Goal: Task Accomplishment & Management: Use online tool/utility

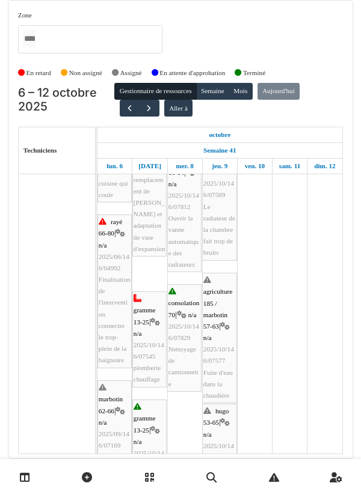
scroll to position [287, 0]
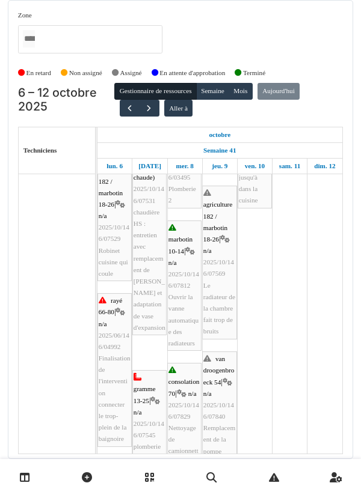
scroll to position [228, 0]
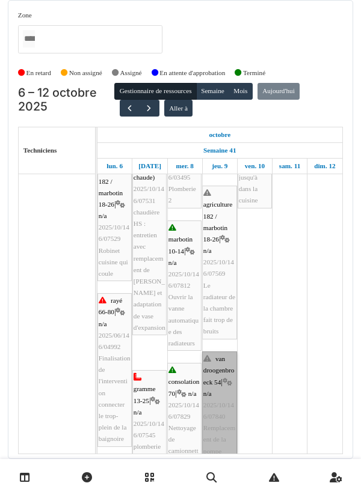
click at [222, 378] on link "van droogenbroeck 54 | n/a 2025/10/146/07840 Remplacement de la pompe d'allumag…" at bounding box center [219, 423] width 35 height 142
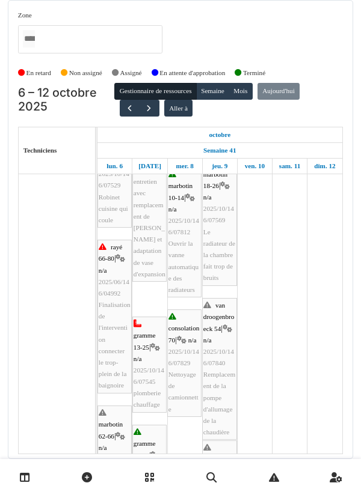
scroll to position [281, 0]
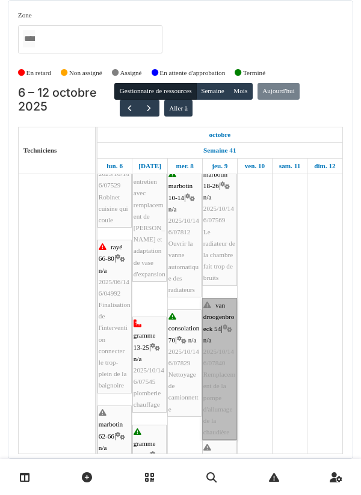
click at [219, 377] on link "van droogenbroeck 54 | n/a 2025/10/146/07840 Remplacement de la pompe d'allumag…" at bounding box center [219, 369] width 35 height 142
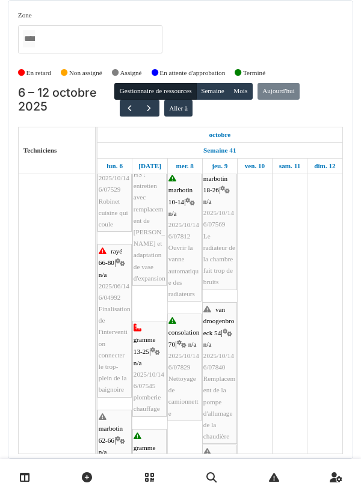
scroll to position [277, 0]
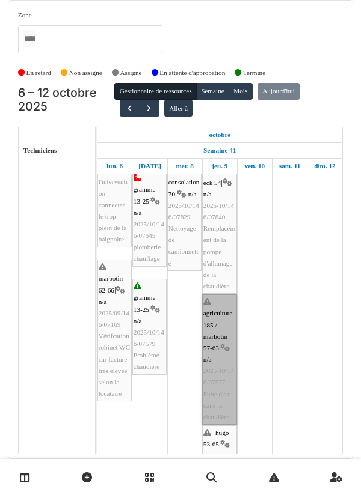
click at [221, 373] on link "agriculture 185 / marbotin 57-63 | n/a 2025/10/146/07577 Fuite d'eau dans la ch…" at bounding box center [219, 360] width 35 height 130
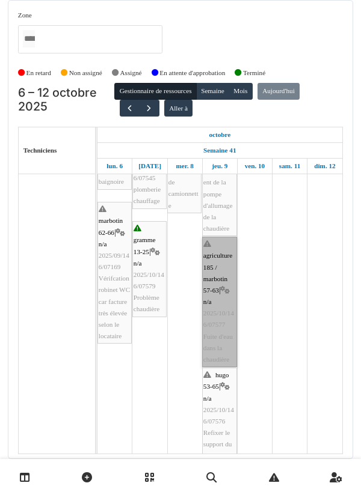
click at [218, 274] on link "agriculture 185 / marbotin 57-63 | n/a 2025/10/146/07577 Fuite d'eau dans la ch…" at bounding box center [219, 302] width 35 height 130
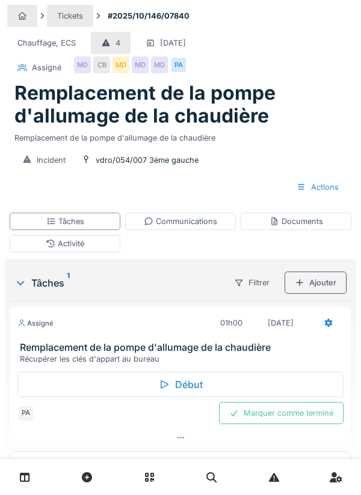
click at [194, 383] on div "Début" at bounding box center [180, 384] width 326 height 25
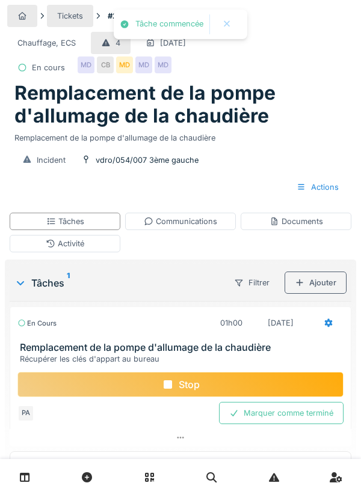
click at [100, 250] on div "Activité" at bounding box center [65, 243] width 111 height 17
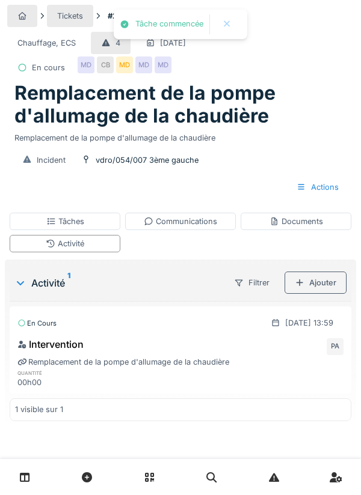
click at [328, 291] on div "Ajouter" at bounding box center [315, 283] width 62 height 22
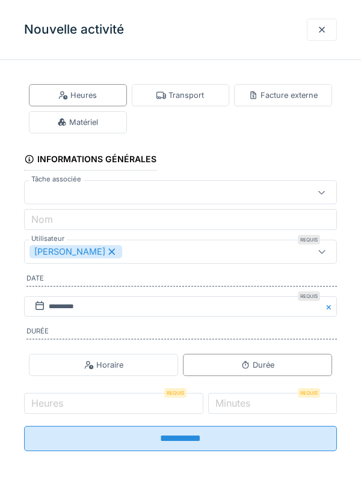
click at [193, 97] on div "Transport" at bounding box center [179, 95] width 47 height 11
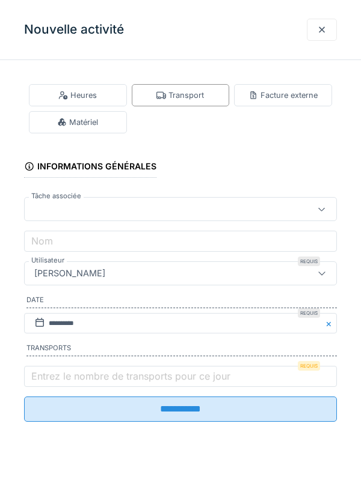
click at [98, 379] on label "Entrez le nombre de transports pour ce jour" at bounding box center [131, 376] width 204 height 14
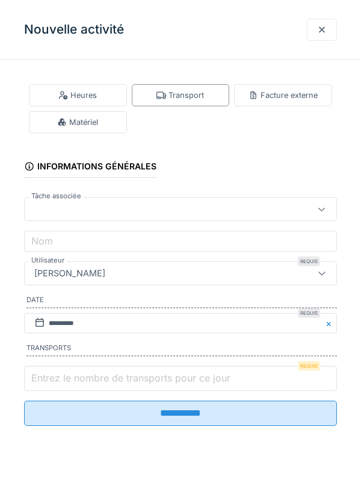
click at [98, 379] on input "Entrez le nombre de transports pour ce jour" at bounding box center [180, 378] width 313 height 25
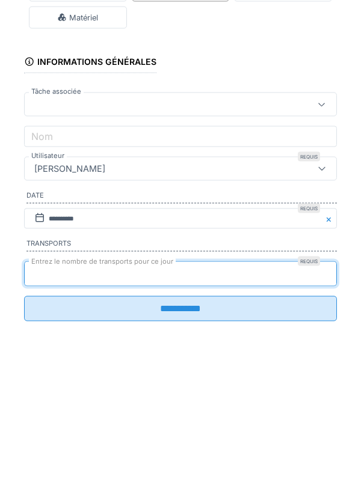
type input "*"
click at [24, 401] on input "**********" at bounding box center [180, 413] width 313 height 25
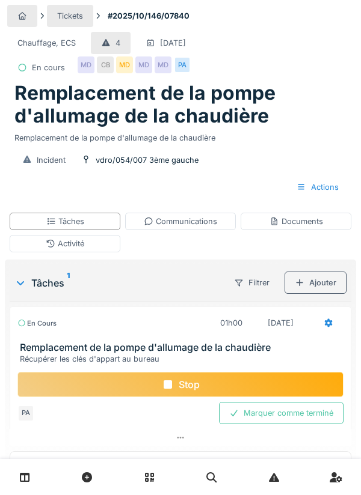
click at [316, 224] on div "Documents" at bounding box center [296, 221] width 54 height 11
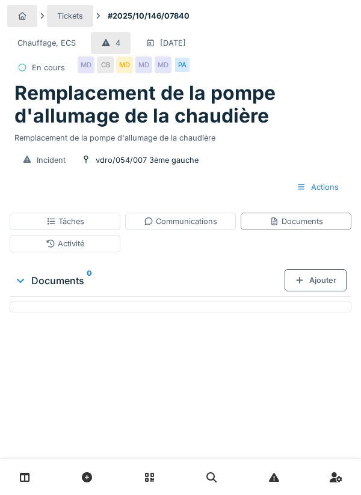
click at [321, 279] on div "Ajouter" at bounding box center [315, 280] width 62 height 22
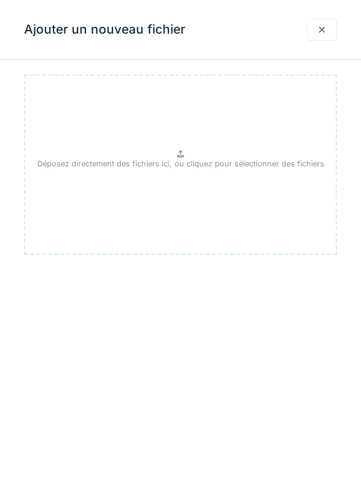
click at [252, 174] on div "Déposez directement des fichiers ici, ou cliquez pour sélectionner des fichiers" at bounding box center [180, 165] width 313 height 180
type input "**********"
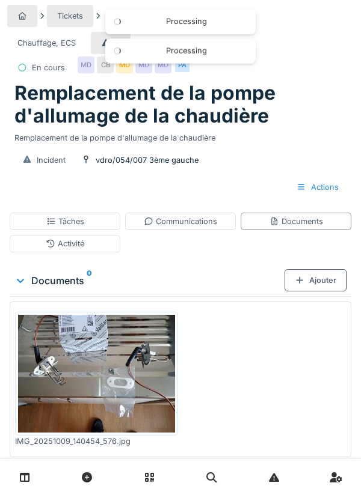
click at [106, 225] on div "Tâches" at bounding box center [65, 221] width 111 height 17
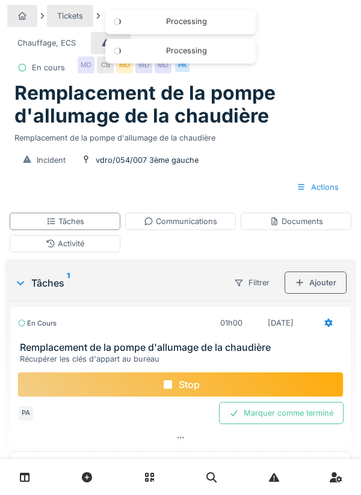
click at [323, 287] on div "Ajouter" at bounding box center [315, 283] width 62 height 22
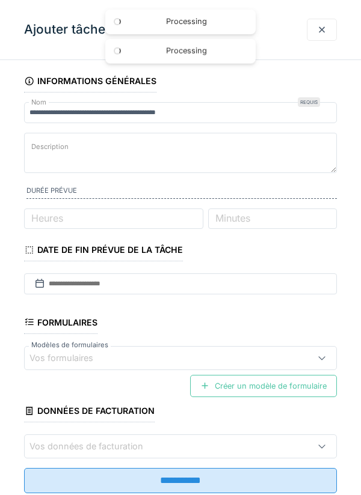
click at [323, 29] on div at bounding box center [322, 29] width 10 height 11
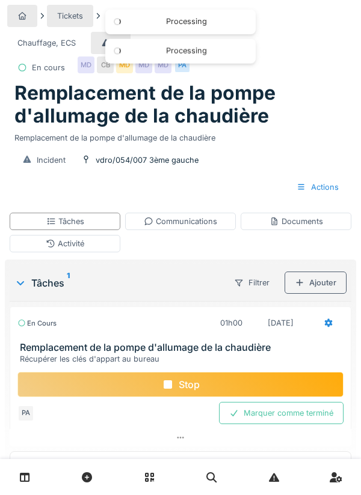
click at [209, 222] on div "Communications" at bounding box center [180, 221] width 73 height 11
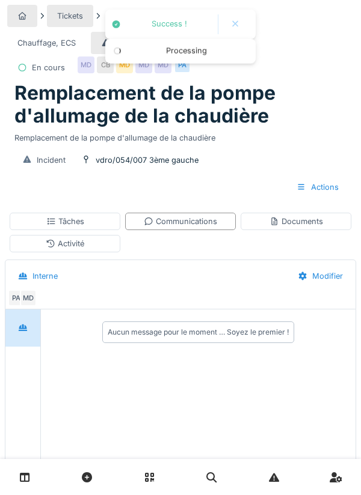
click at [298, 221] on div "Documents" at bounding box center [296, 221] width 54 height 11
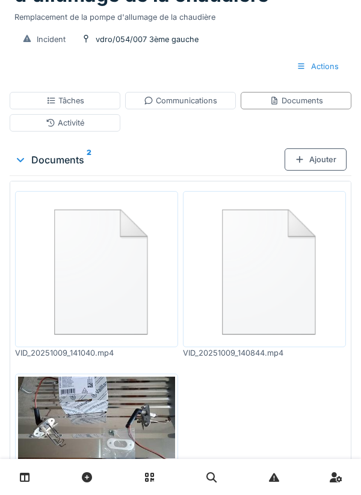
scroll to position [174, 0]
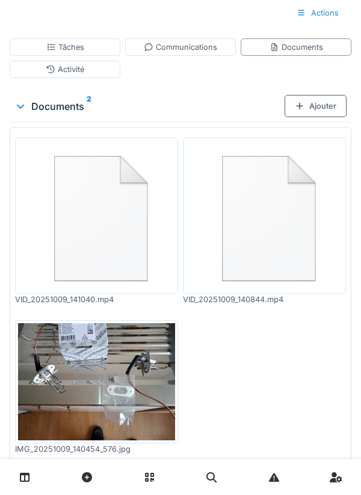
click at [100, 69] on div "Activité" at bounding box center [65, 69] width 111 height 17
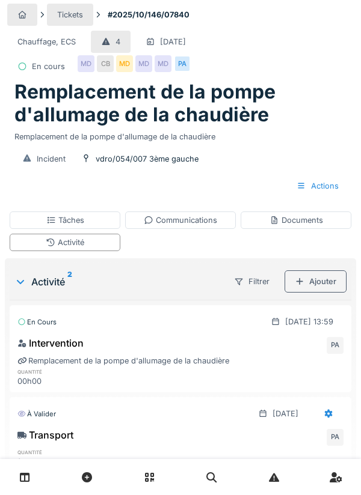
scroll to position [0, 0]
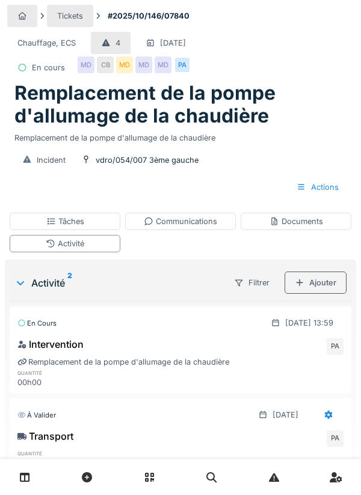
click at [145, 72] on div "MD" at bounding box center [143, 65] width 17 height 17
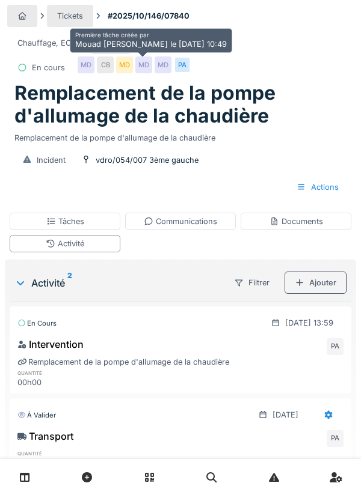
click at [324, 121] on h1 "Remplacement de la pompe d'allumage de la chaudière" at bounding box center [180, 105] width 332 height 46
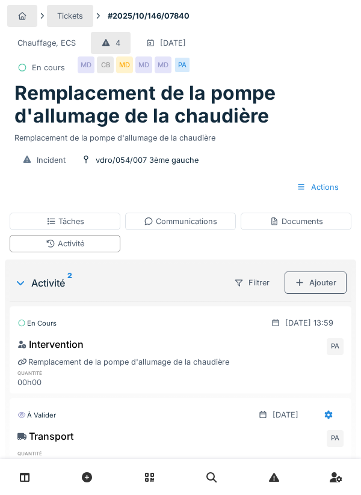
click at [102, 249] on div "Activité" at bounding box center [65, 243] width 111 height 17
click at [325, 278] on div "Ajouter" at bounding box center [315, 283] width 62 height 22
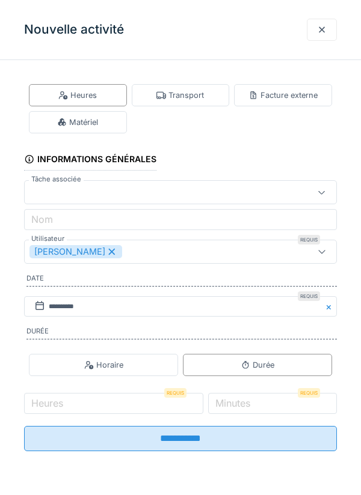
click at [115, 123] on div "Matériel" at bounding box center [78, 122] width 98 height 22
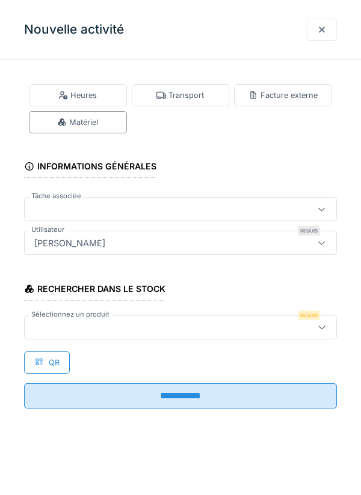
click at [90, 325] on div at bounding box center [160, 327] width 262 height 13
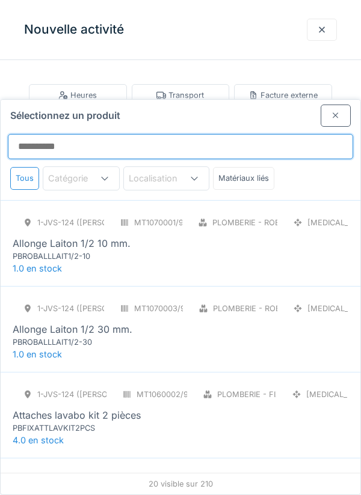
click at [66, 134] on input "Sélectionnez un produit" at bounding box center [180, 146] width 345 height 25
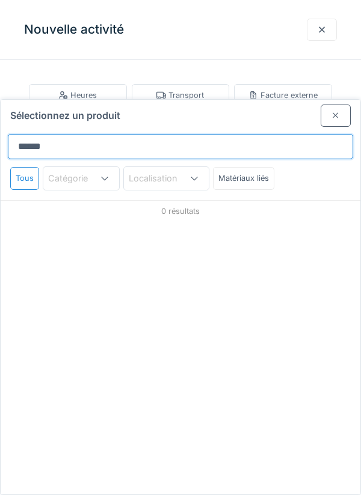
type input "*******"
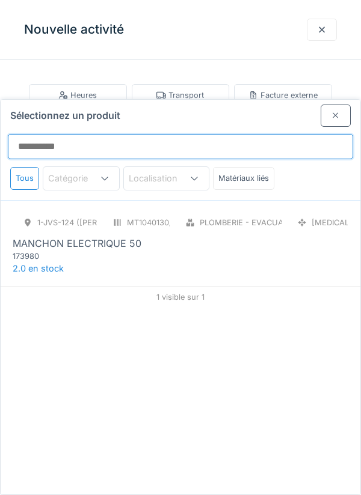
type input "*********"
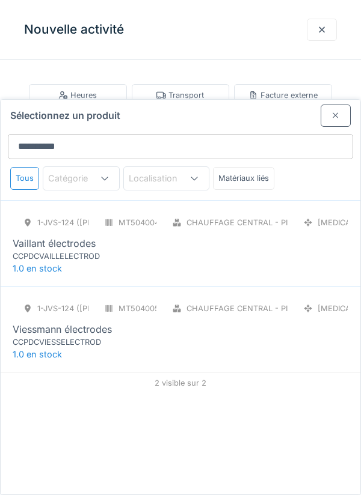
click at [91, 236] on div "Vaillant électrodes" at bounding box center [54, 243] width 83 height 14
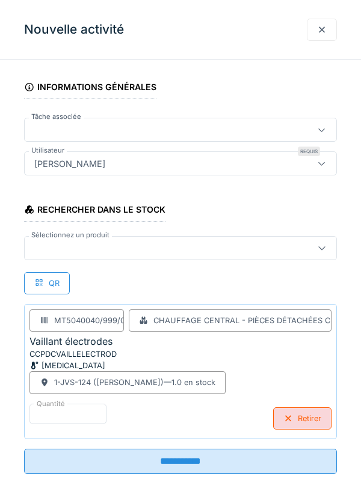
scroll to position [79, 0]
click at [273, 463] on input "**********" at bounding box center [180, 461] width 313 height 25
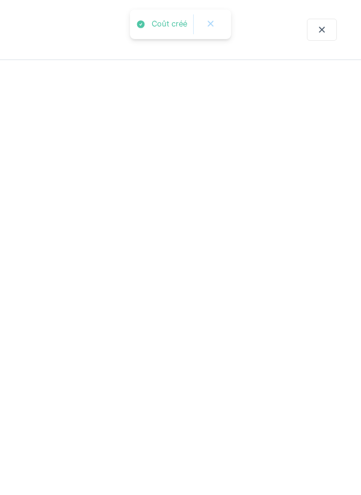
scroll to position [0, 0]
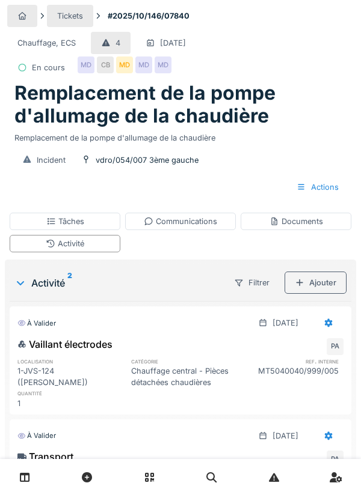
click at [201, 224] on div "Communications" at bounding box center [180, 221] width 73 height 11
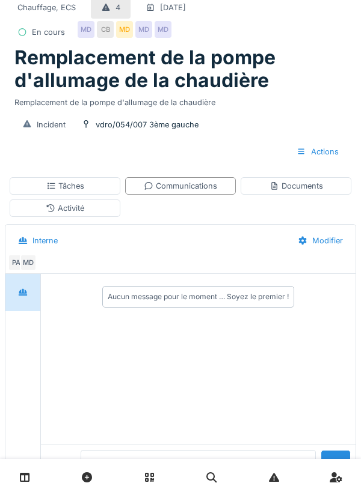
click at [152, 489] on textarea at bounding box center [198, 469] width 235 height 38
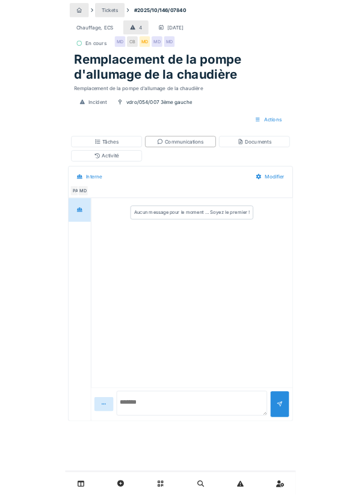
scroll to position [93, 0]
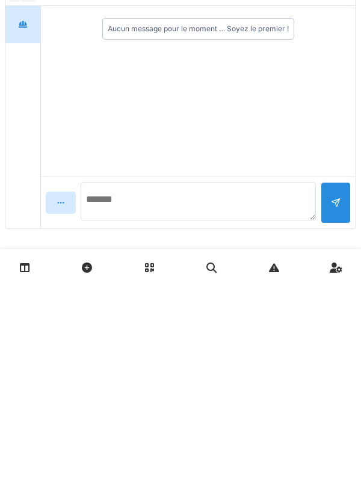
click at [248, 414] on textarea at bounding box center [198, 412] width 235 height 38
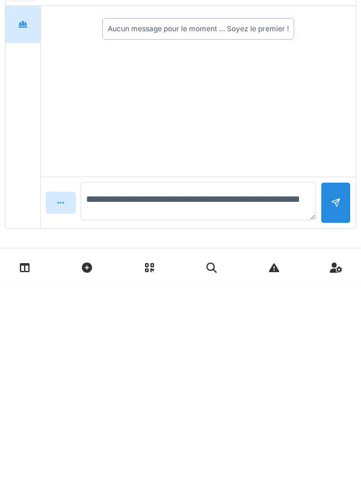
click at [191, 414] on textarea "**********" at bounding box center [198, 412] width 235 height 38
click at [189, 408] on textarea "**********" at bounding box center [198, 412] width 235 height 38
type textarea "**********"
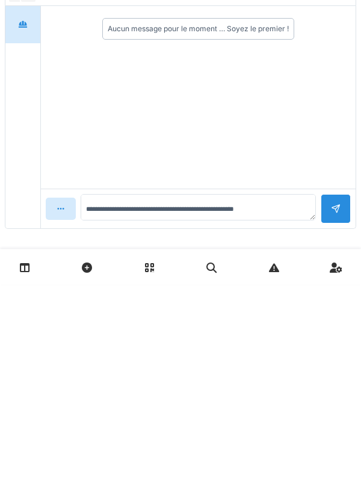
click at [348, 413] on div at bounding box center [335, 419] width 30 height 29
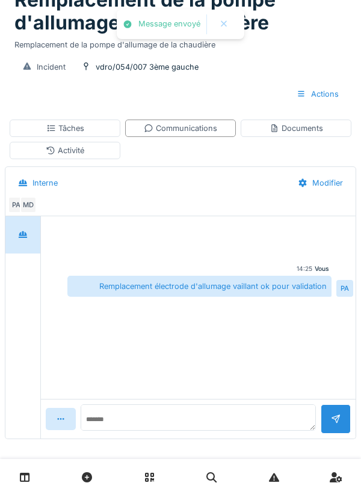
click at [106, 126] on div "Tâches" at bounding box center [65, 128] width 111 height 17
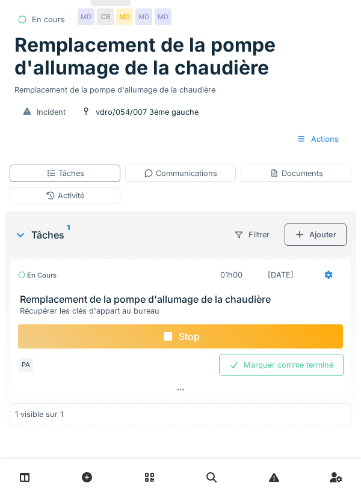
scroll to position [49, 0]
click at [341, 363] on div "Marquer comme terminé" at bounding box center [281, 365] width 124 height 22
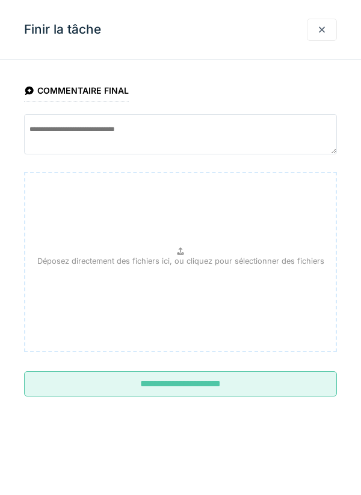
click at [304, 362] on fieldset "Déposez directement des fichiers ici, ou cliquez pour sélectionner des fichiers" at bounding box center [180, 264] width 313 height 195
click at [275, 379] on input "**********" at bounding box center [180, 384] width 313 height 25
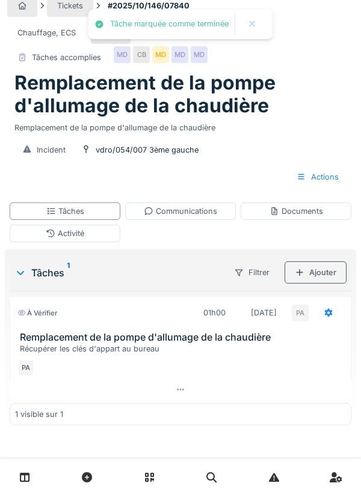
scroll to position [38, 0]
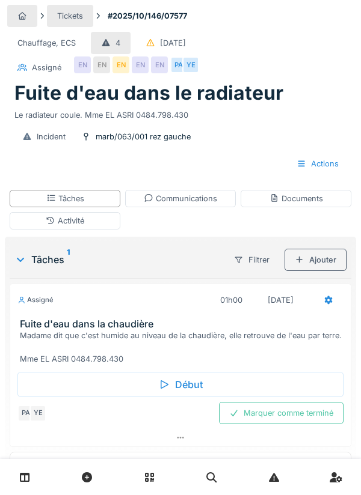
click at [195, 382] on div "Début" at bounding box center [180, 384] width 326 height 25
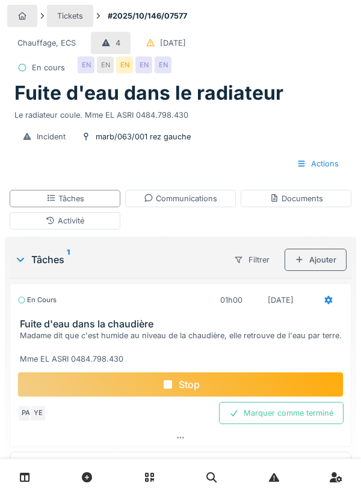
click at [112, 220] on div "Activité" at bounding box center [65, 220] width 111 height 17
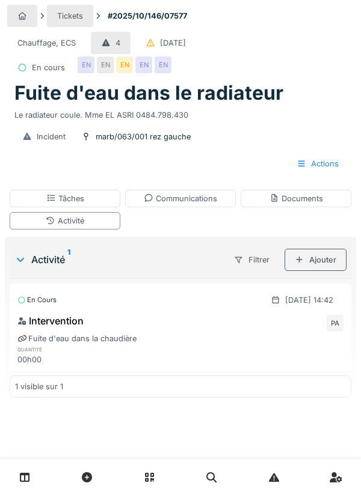
click at [325, 262] on div "Ajouter" at bounding box center [315, 260] width 62 height 22
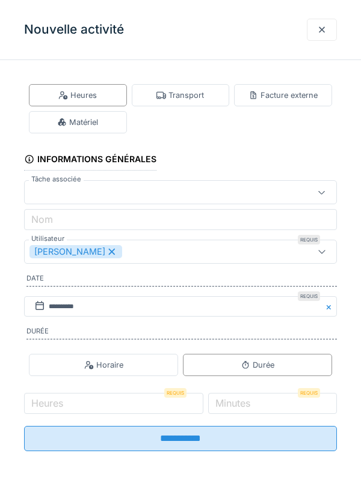
click at [191, 96] on div "Transport" at bounding box center [179, 95] width 47 height 11
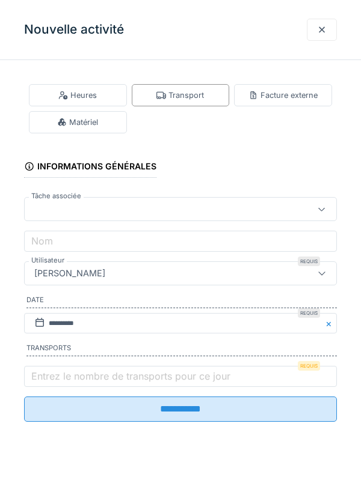
click at [125, 377] on label "Entrez le nombre de transports pour ce jour" at bounding box center [131, 376] width 204 height 14
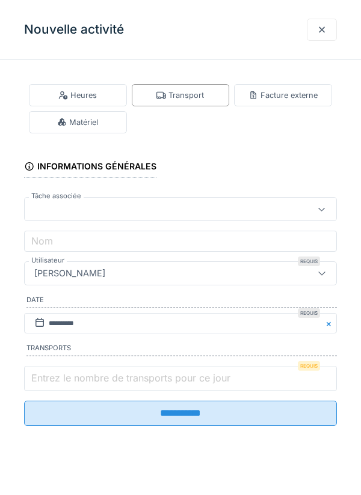
click at [125, 377] on input "Entrez le nombre de transports pour ce jour" at bounding box center [180, 378] width 313 height 25
type input "*"
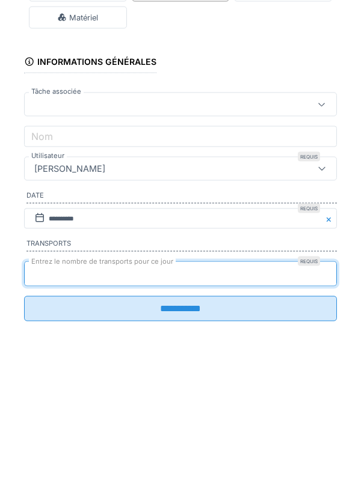
type input "*"
click at [24, 401] on input "**********" at bounding box center [180, 413] width 313 height 25
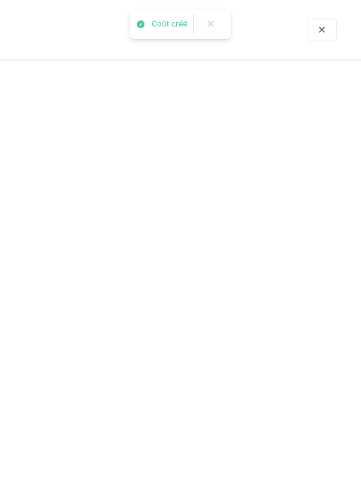
click at [272, 418] on div at bounding box center [180, 247] width 361 height 495
